Goal: Task Accomplishment & Management: Use online tool/utility

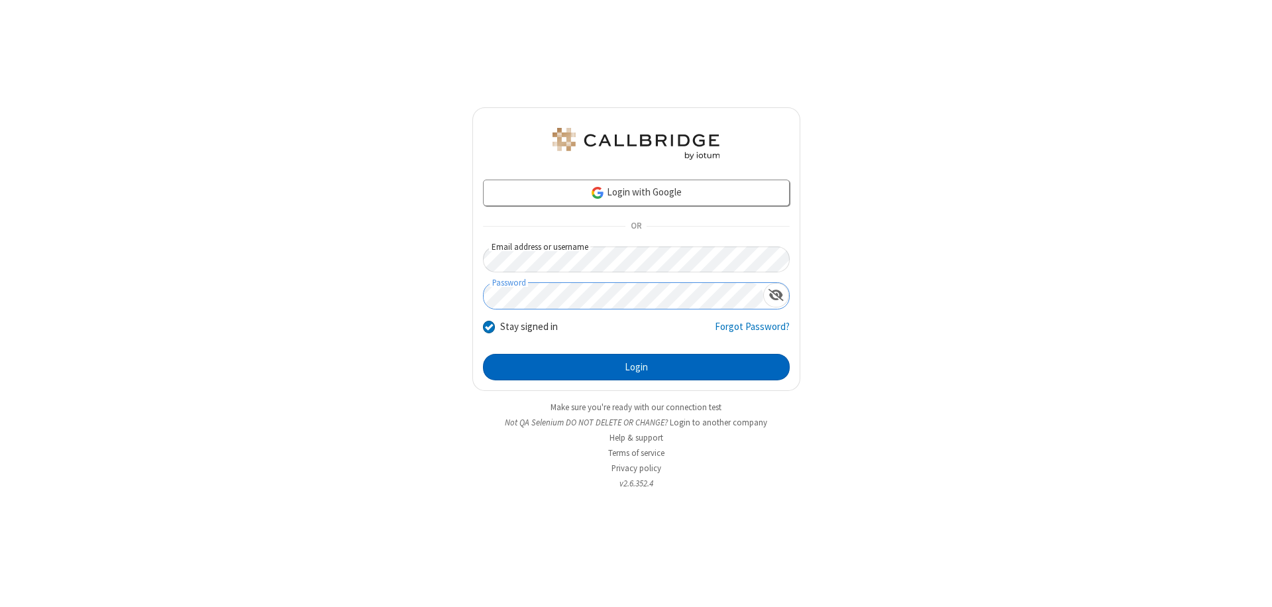
click at [636, 367] on button "Login" at bounding box center [636, 367] width 307 height 27
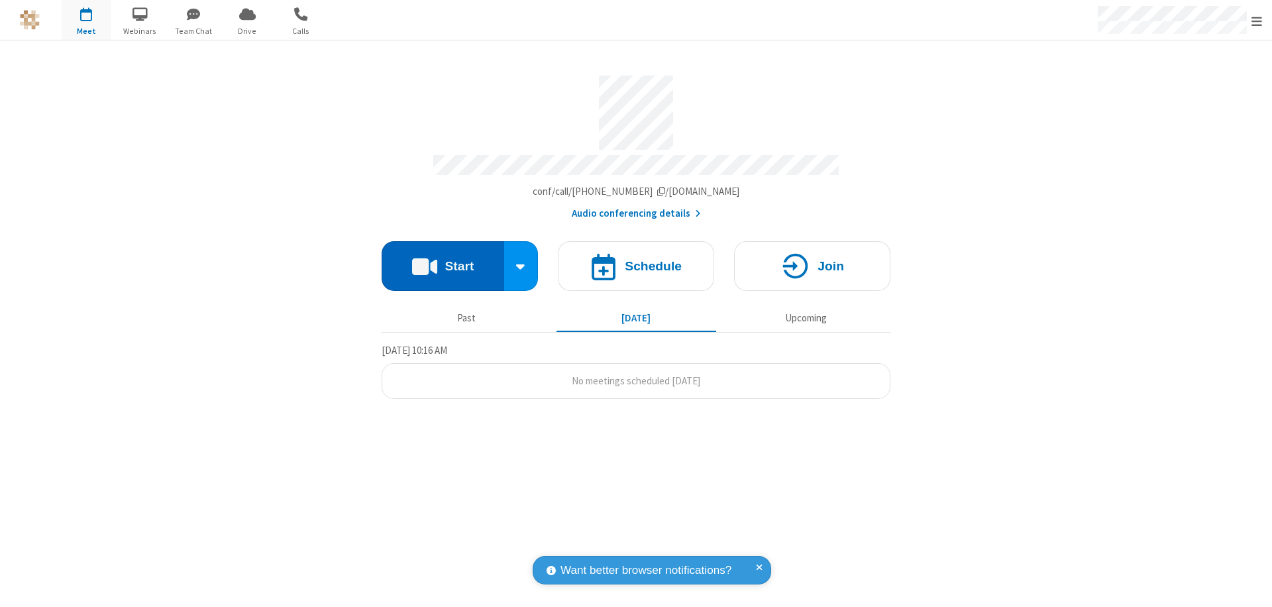
click at [443, 260] on button "Start" at bounding box center [443, 266] width 123 height 50
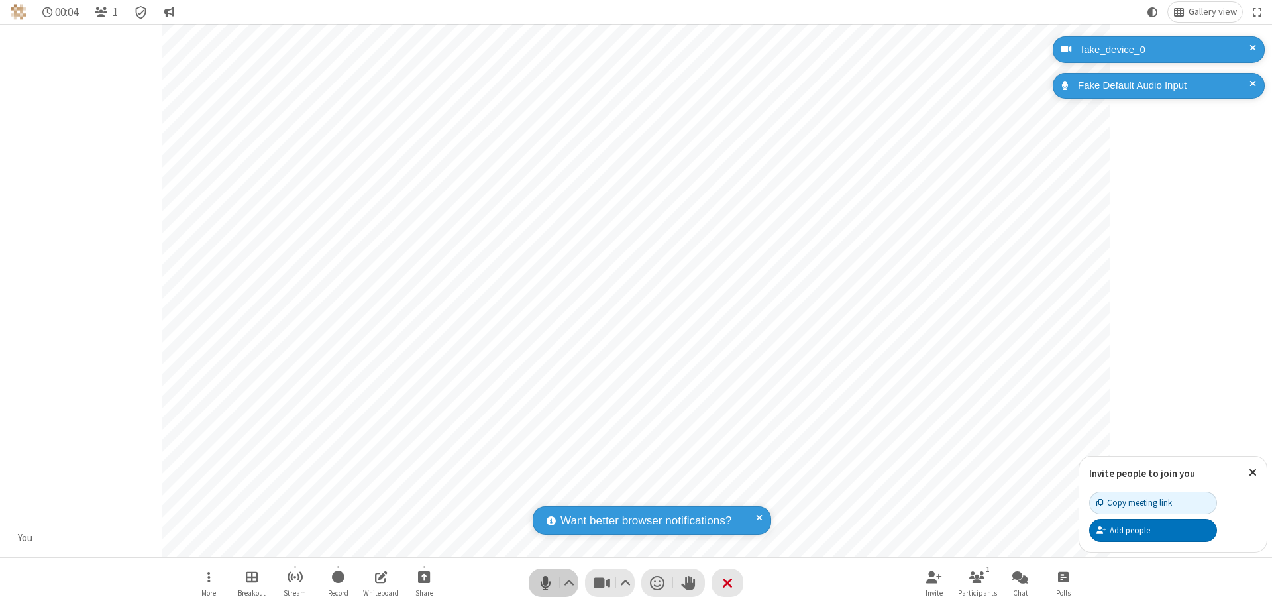
click at [545, 582] on span "Mute (⌘+Shift+A)" at bounding box center [545, 582] width 20 height 19
click at [545, 582] on span "Unmute (⌘+Shift+A)" at bounding box center [545, 582] width 20 height 19
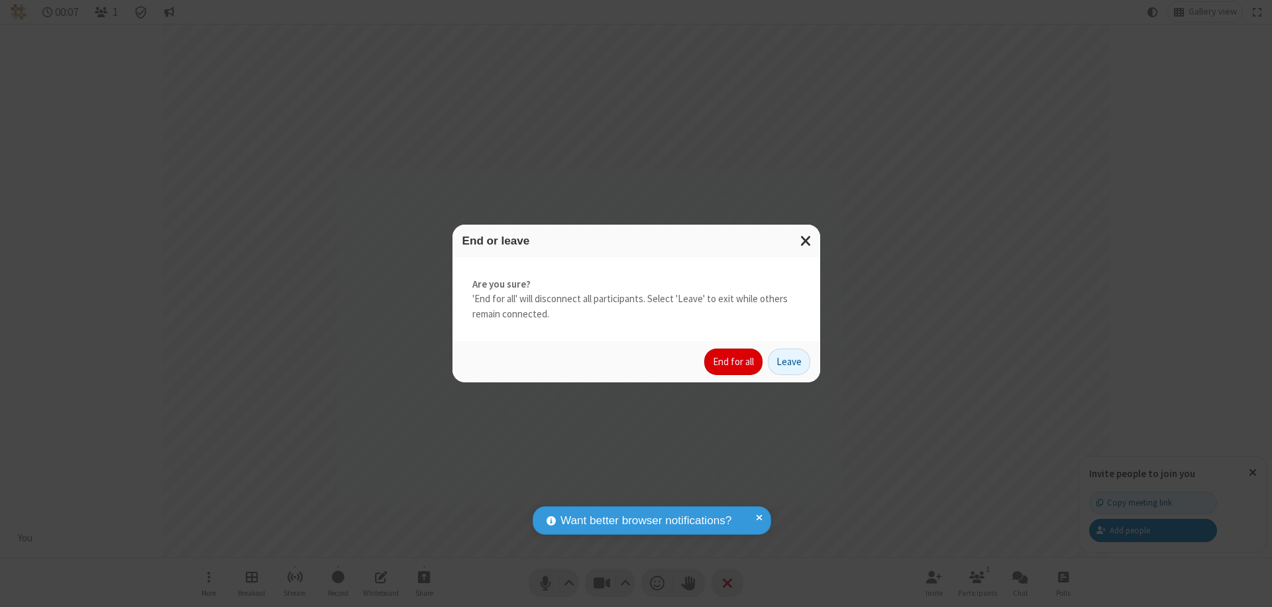
click at [734, 362] on button "End for all" at bounding box center [733, 362] width 58 height 27
